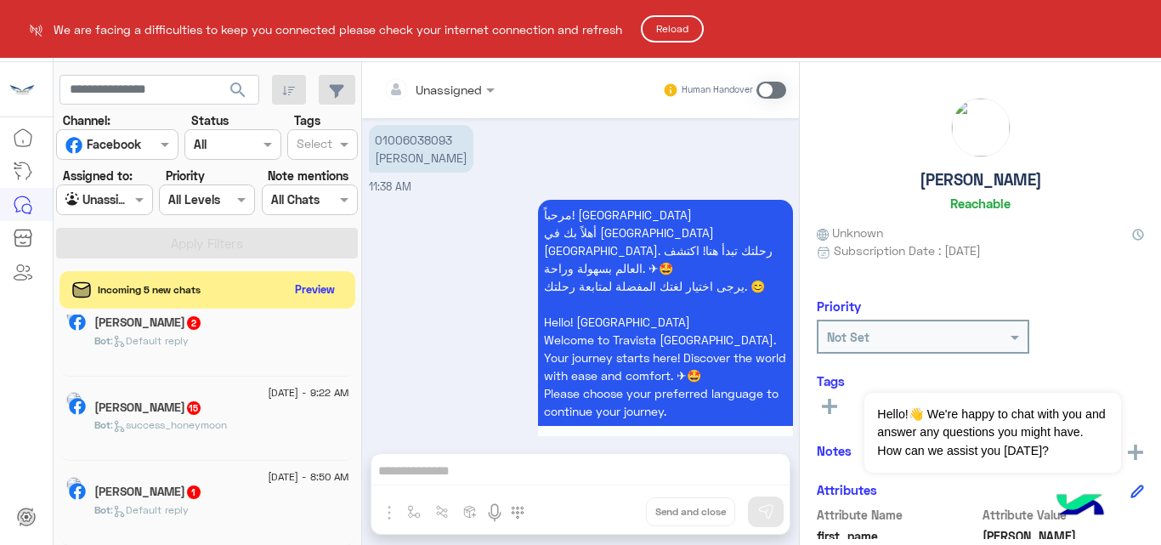
click at [688, 19] on button "Reload" at bounding box center [672, 28] width 63 height 27
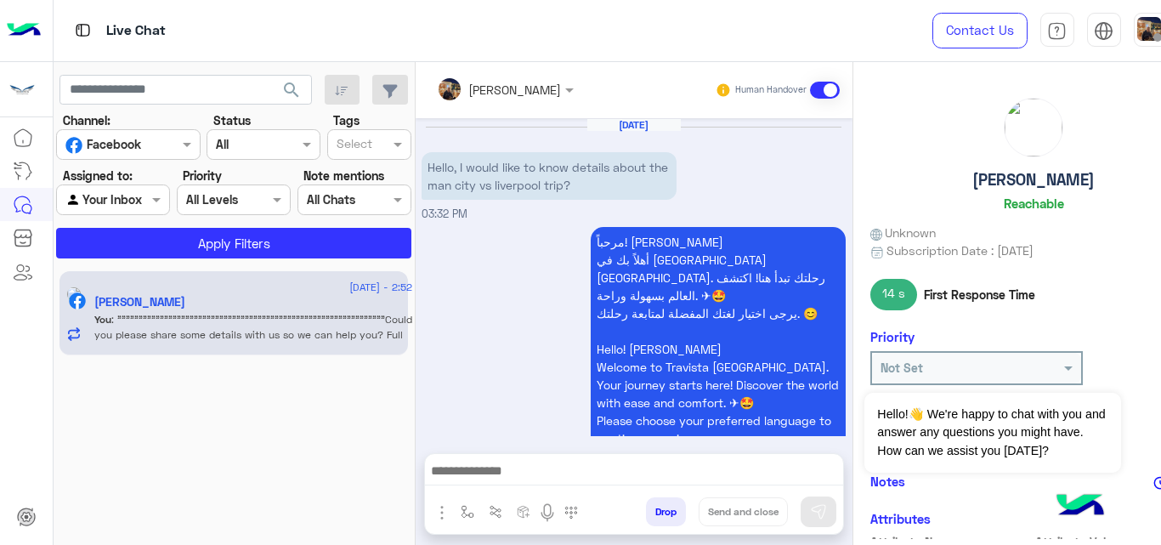
scroll to position [674, 0]
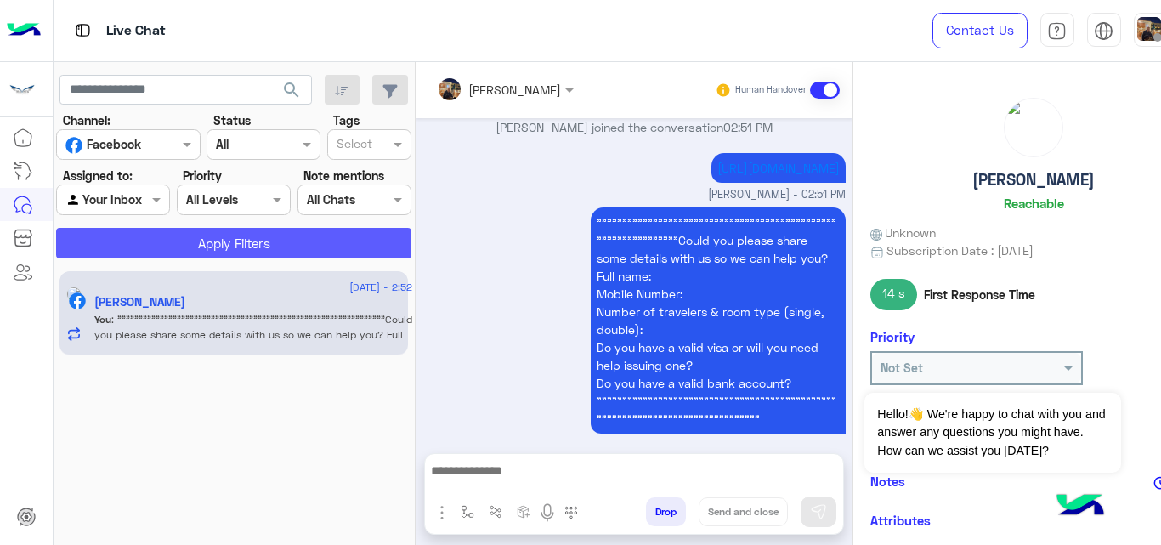
click at [269, 229] on button "Apply Filters" at bounding box center [233, 243] width 355 height 31
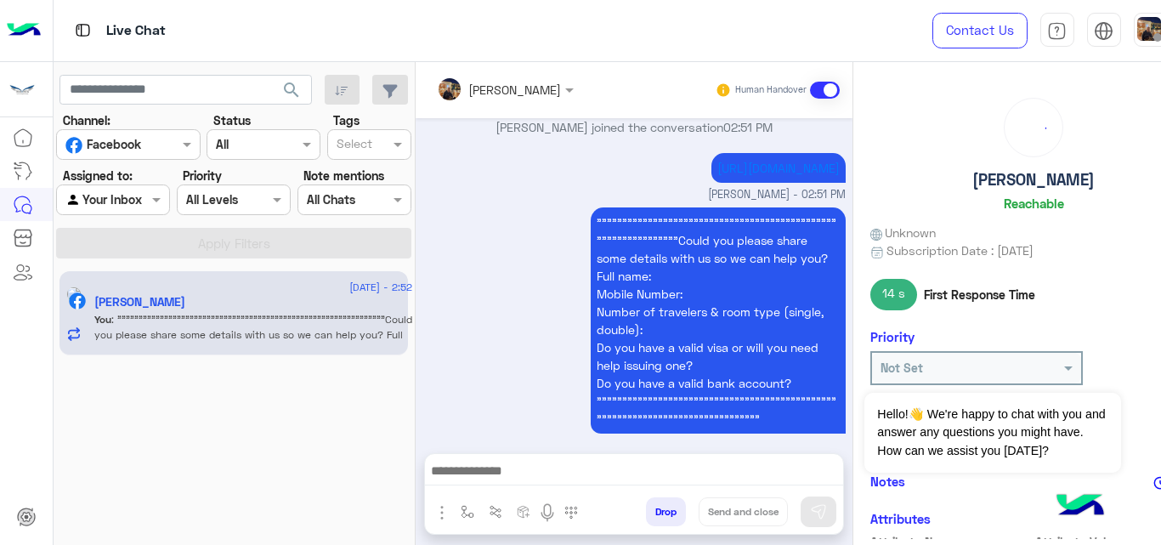
click at [153, 201] on span at bounding box center [158, 199] width 21 height 18
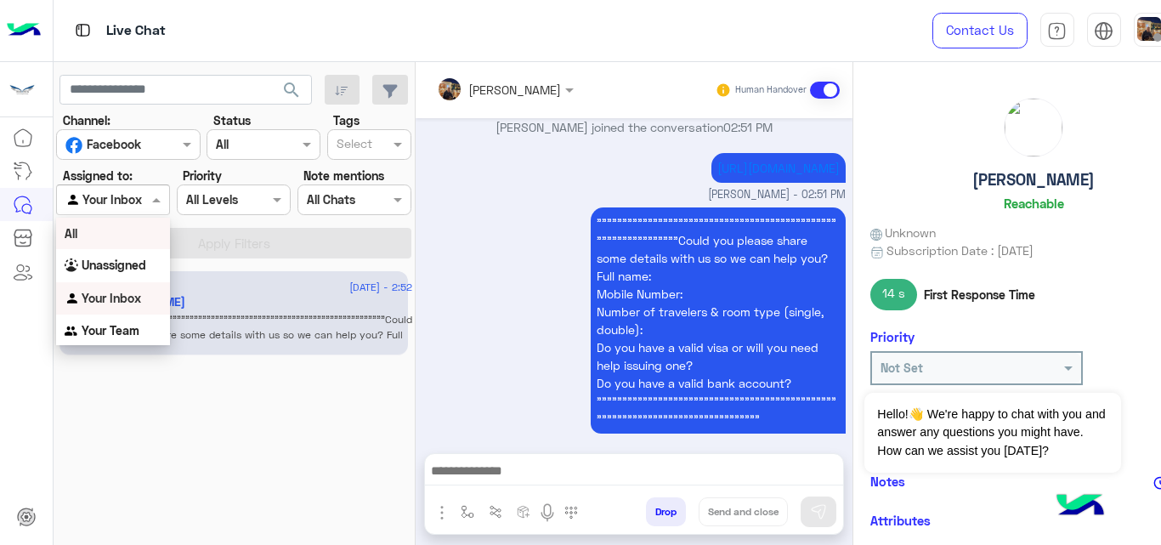
click at [114, 232] on div "All" at bounding box center [113, 233] width 114 height 31
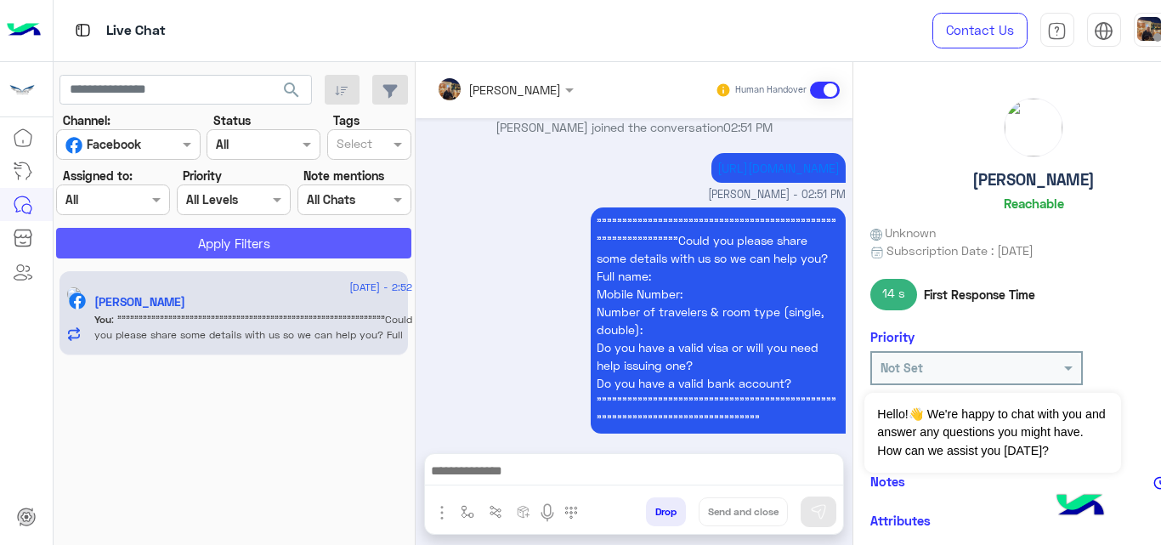
click at [148, 245] on button "Apply Filters" at bounding box center [233, 243] width 355 height 31
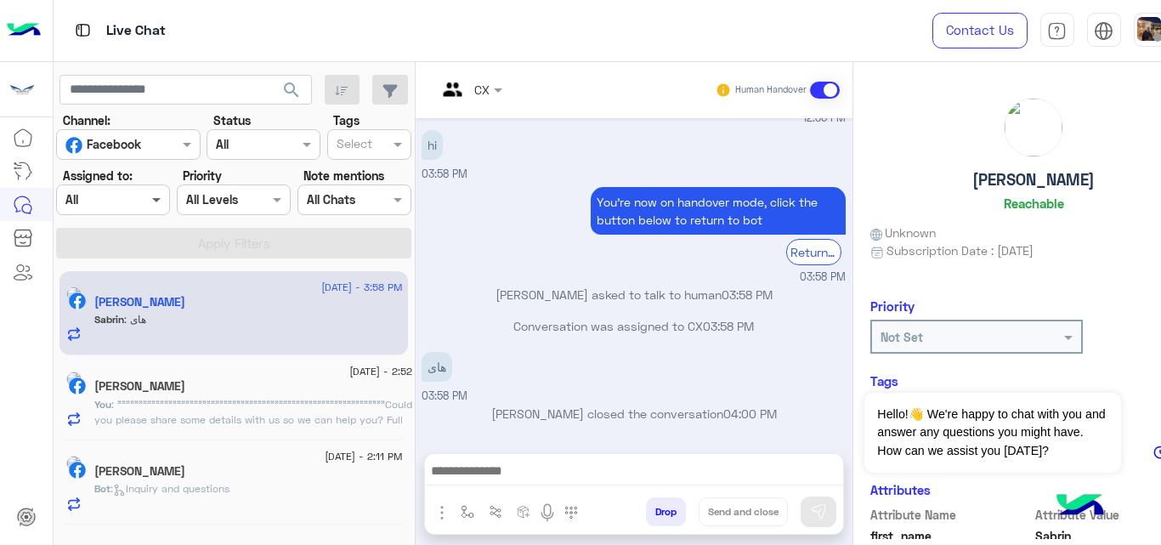
scroll to position [532, 0]
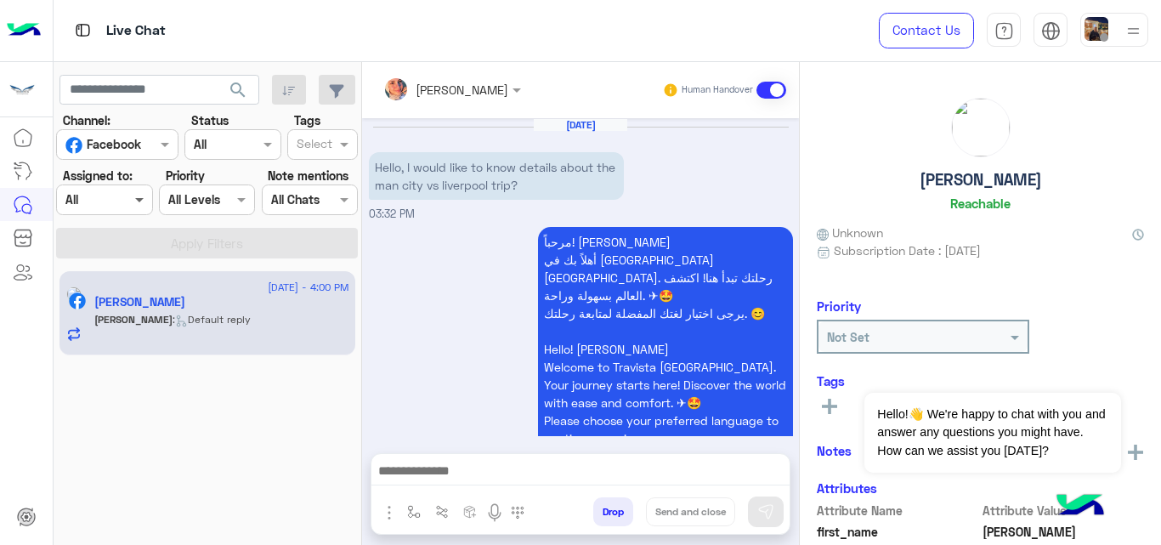
scroll to position [1606, 0]
